Goal: Transaction & Acquisition: Purchase product/service

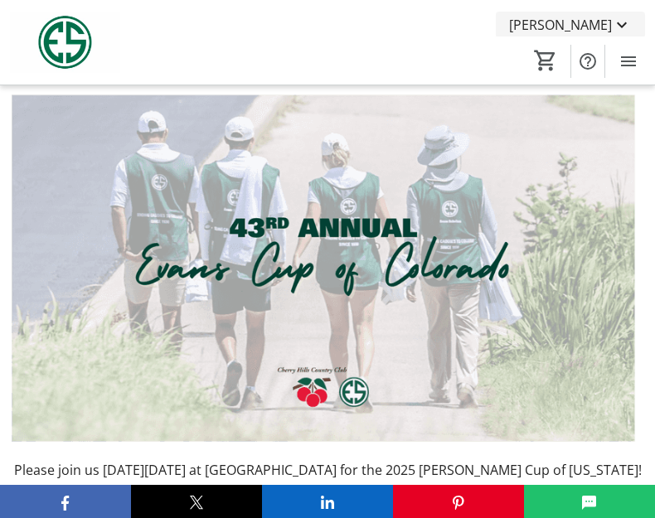
click at [605, 28] on span "[PERSON_NAME]" at bounding box center [560, 25] width 103 height 20
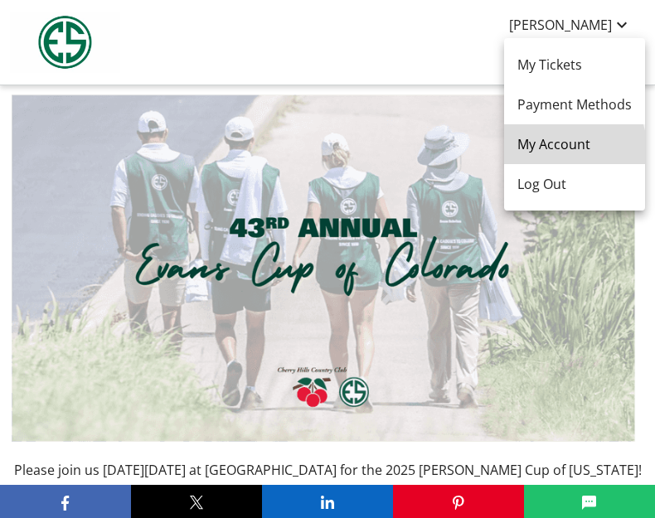
click at [563, 147] on span "My Account" at bounding box center [574, 144] width 114 height 20
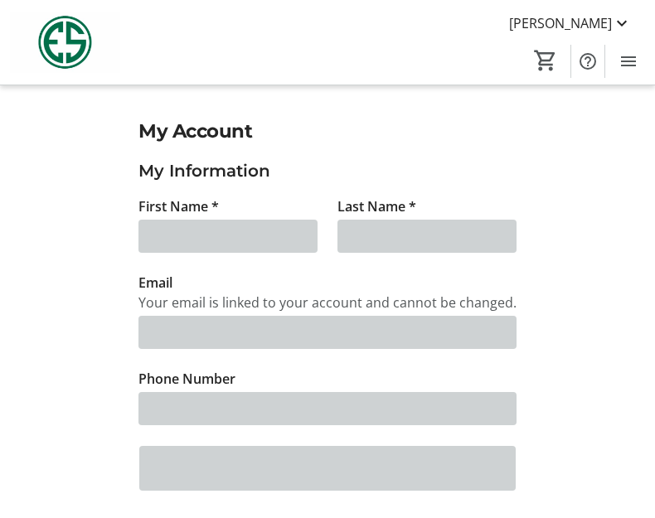
type input "[PERSON_NAME]"
type input "[EMAIL_ADDRESS][DOMAIN_NAME]"
type input "[PHONE_NUMBER]"
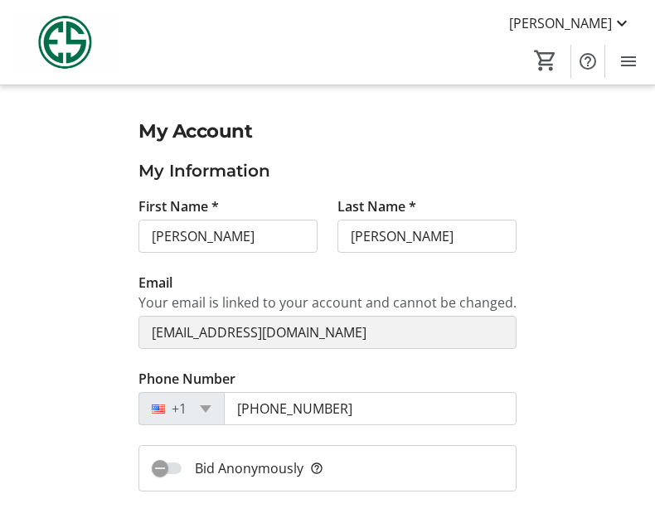
scroll to position [0, 0]
click at [625, 59] on mat-icon "Menu" at bounding box center [628, 61] width 20 height 20
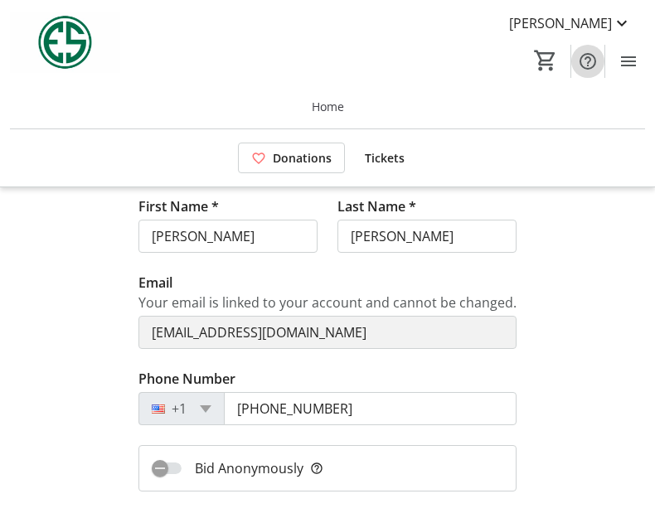
click at [587, 58] on mat-icon "Help" at bounding box center [587, 61] width 20 height 20
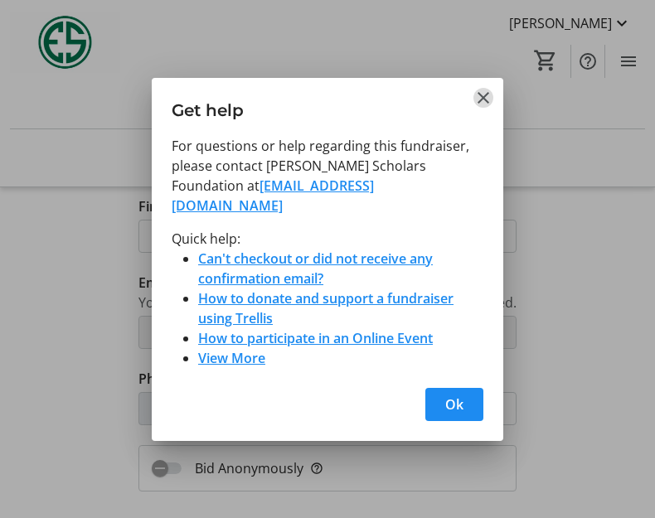
click at [481, 107] on mat-icon "Close" at bounding box center [483, 98] width 20 height 20
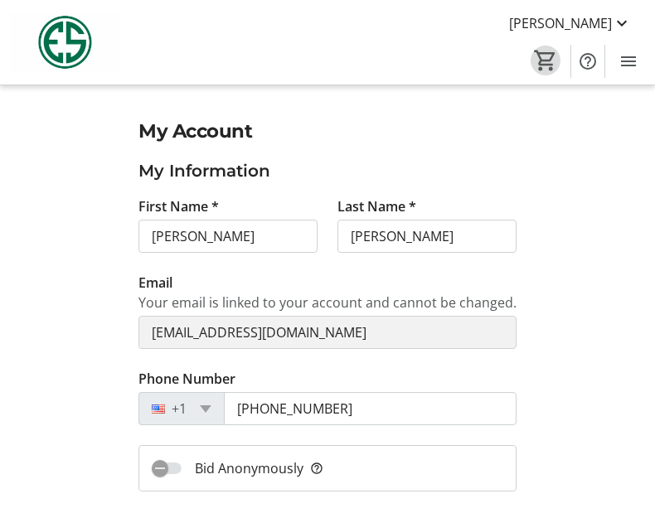
click at [545, 62] on mat-icon "0" at bounding box center [545, 60] width 25 height 25
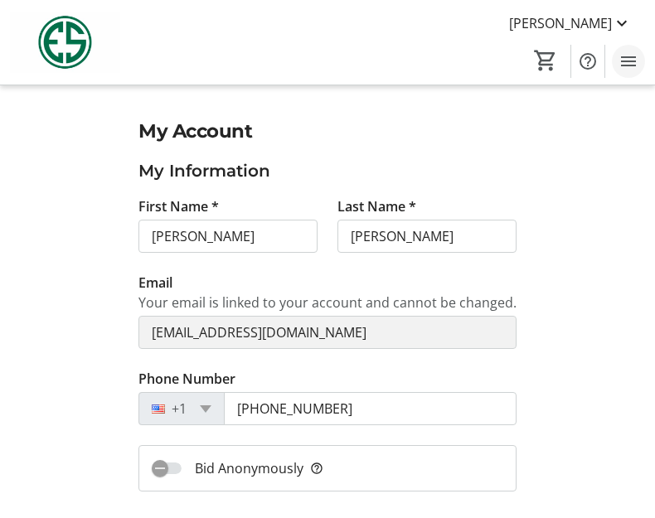
click at [632, 60] on mat-icon "Menu" at bounding box center [628, 61] width 20 height 20
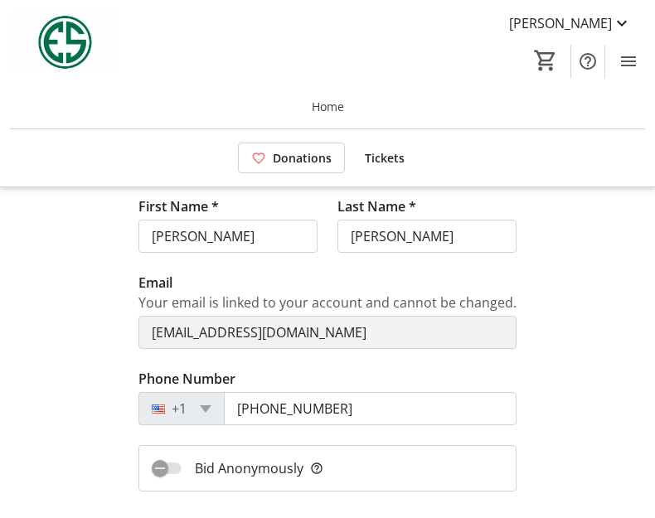
click at [391, 159] on span "Tickets" at bounding box center [385, 157] width 40 height 17
